Goal: Check status: Check status

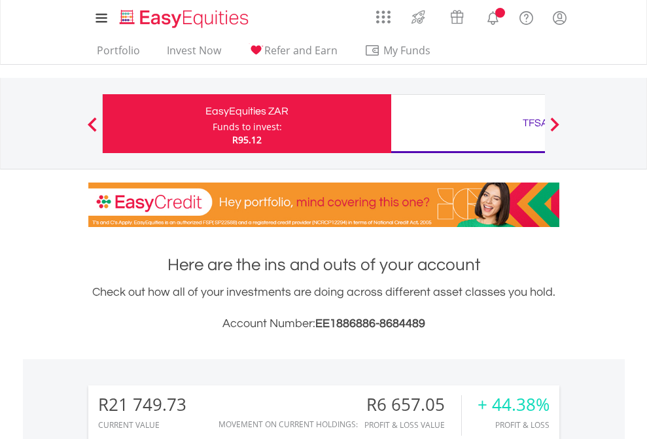
scroll to position [126, 206]
click at [213, 124] on div "Funds to invest:" at bounding box center [247, 126] width 69 height 13
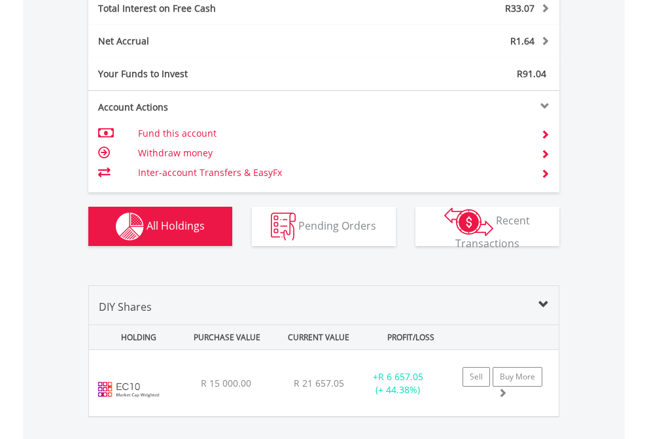
scroll to position [126, 206]
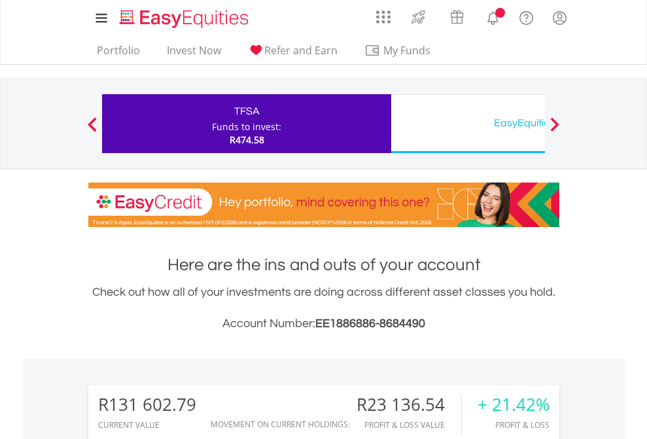
scroll to position [126, 206]
click at [468, 124] on div "EasyEquities USD" at bounding box center [535, 123] width 273 height 18
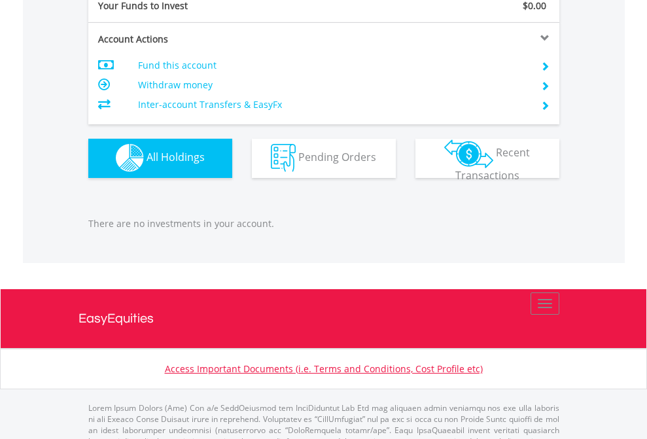
scroll to position [1296, 0]
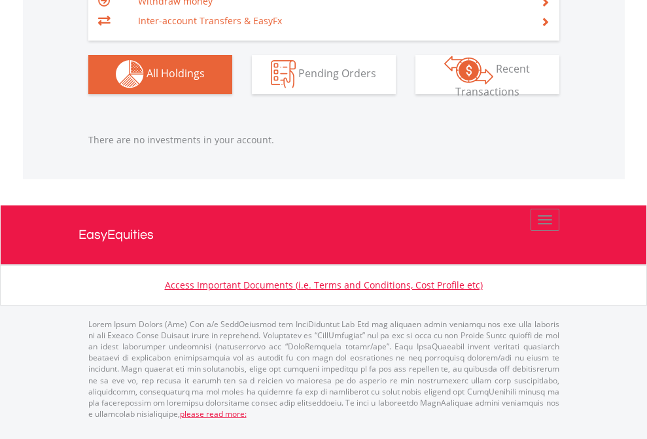
scroll to position [126, 206]
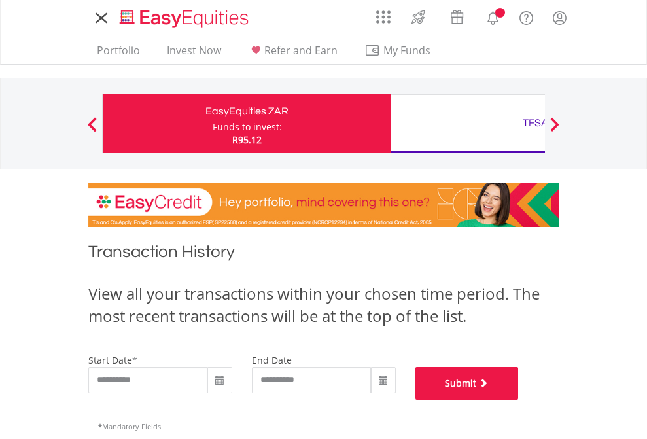
click at [519, 400] on button "Submit" at bounding box center [467, 383] width 103 height 33
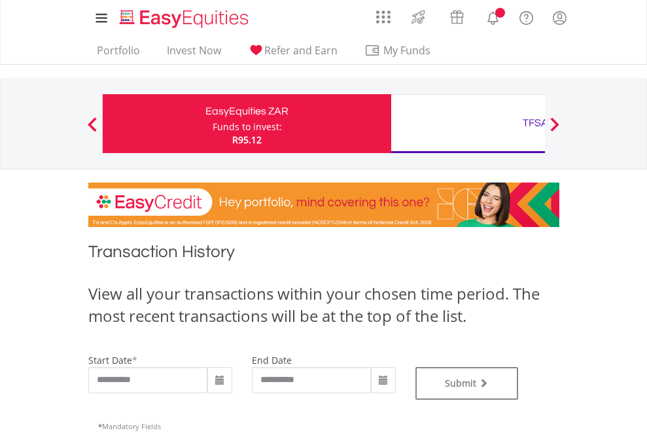
click at [468, 124] on div "TFSA" at bounding box center [535, 123] width 273 height 18
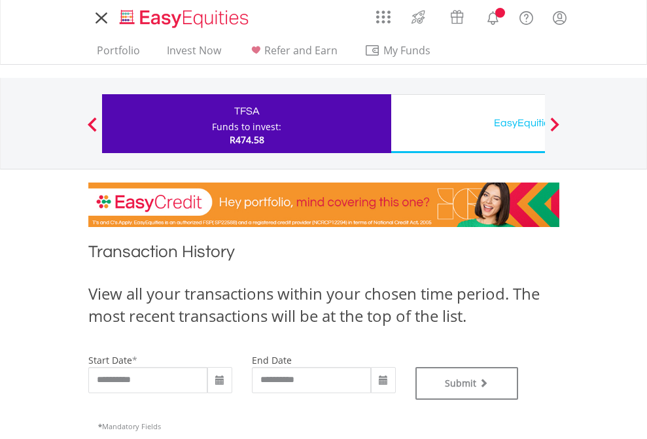
type input "**********"
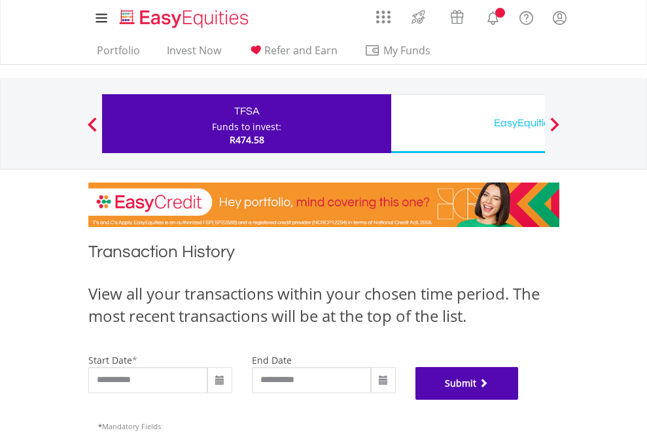
click at [519, 400] on button "Submit" at bounding box center [467, 383] width 103 height 33
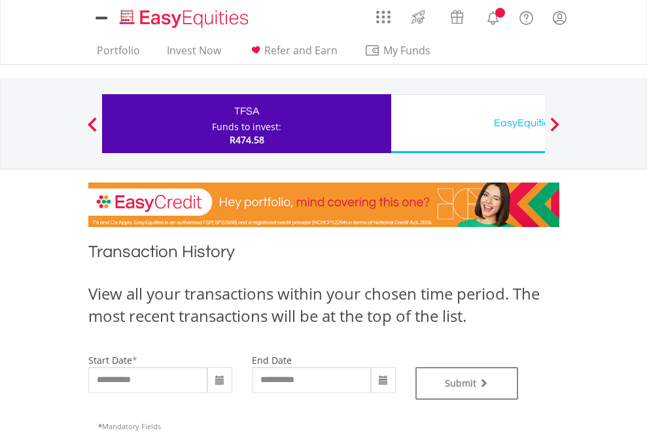
click at [468, 124] on div "EasyEquities USD" at bounding box center [535, 123] width 273 height 18
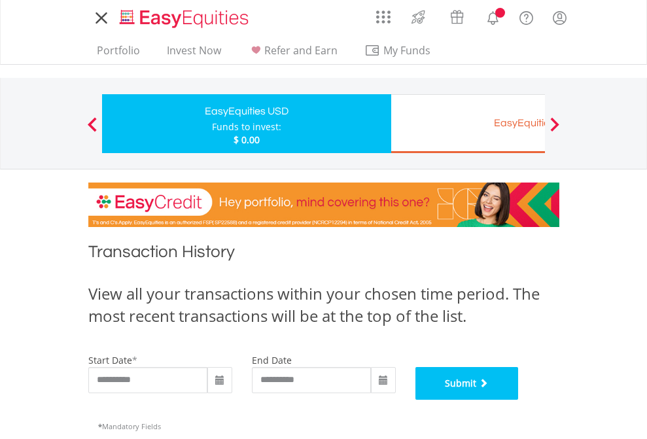
click at [519, 400] on button "Submit" at bounding box center [467, 383] width 103 height 33
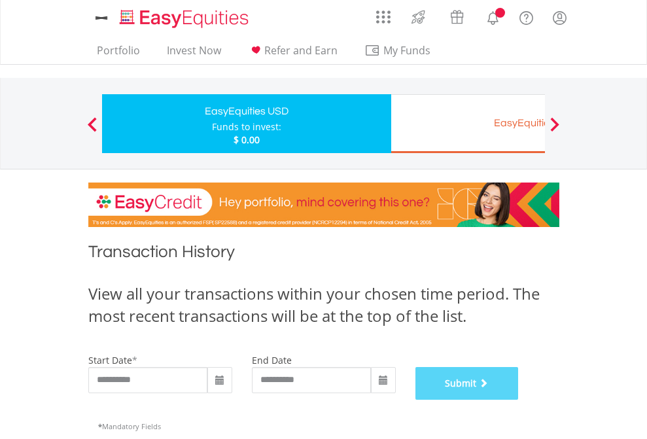
scroll to position [531, 0]
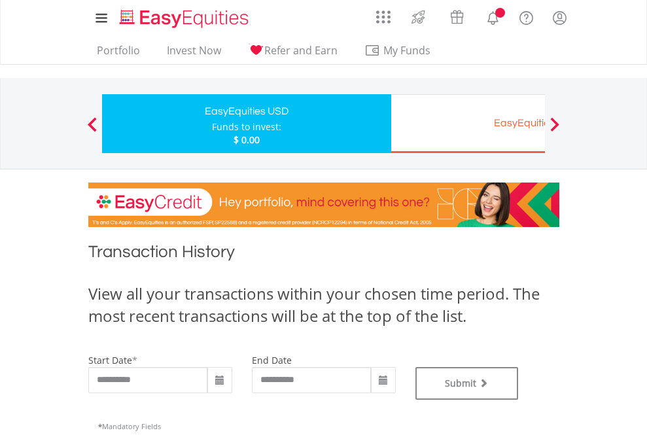
click at [468, 124] on div "EasyEquities EUR" at bounding box center [535, 123] width 273 height 18
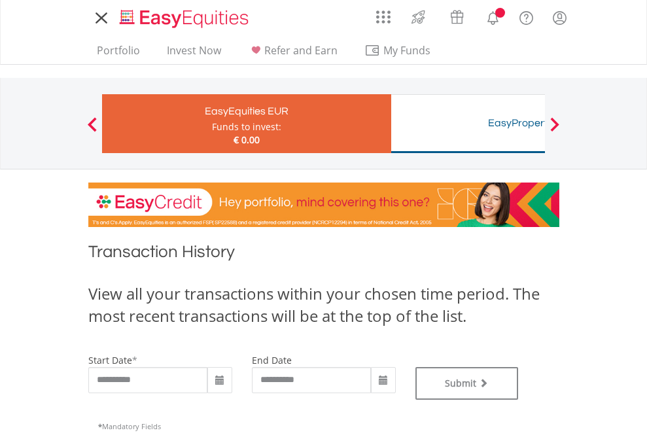
type input "**********"
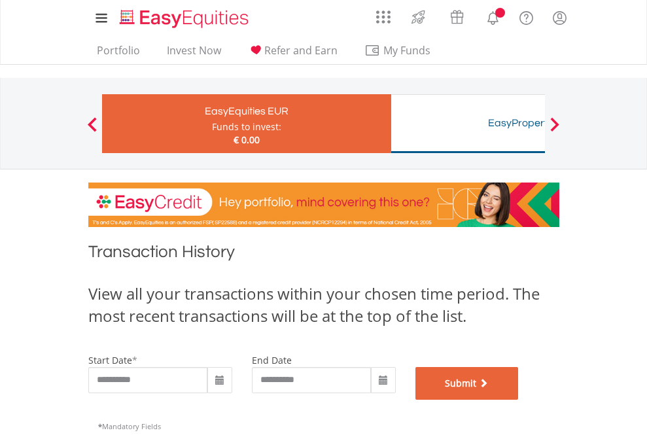
click at [519, 400] on button "Submit" at bounding box center [467, 383] width 103 height 33
